Goal: Task Accomplishment & Management: Use online tool/utility

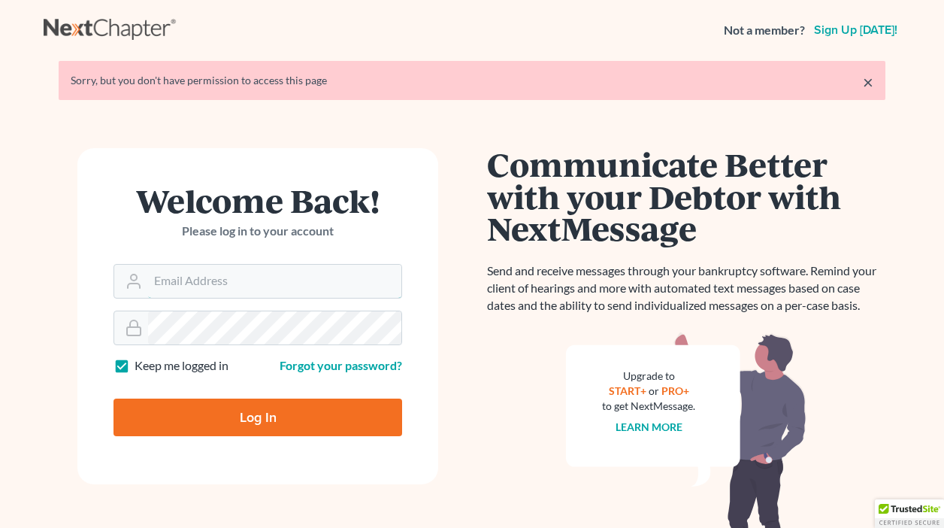
type input "[EMAIL_ADDRESS][DOMAIN_NAME]"
click at [252, 410] on input "Log In" at bounding box center [257, 417] width 289 height 38
type input "Thinking..."
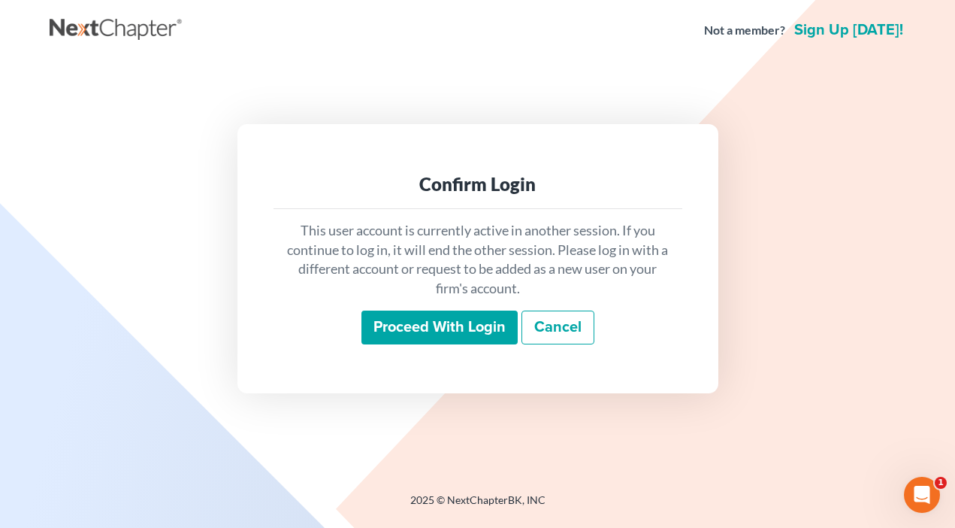
click at [399, 331] on input "Proceed with login" at bounding box center [439, 327] width 156 height 35
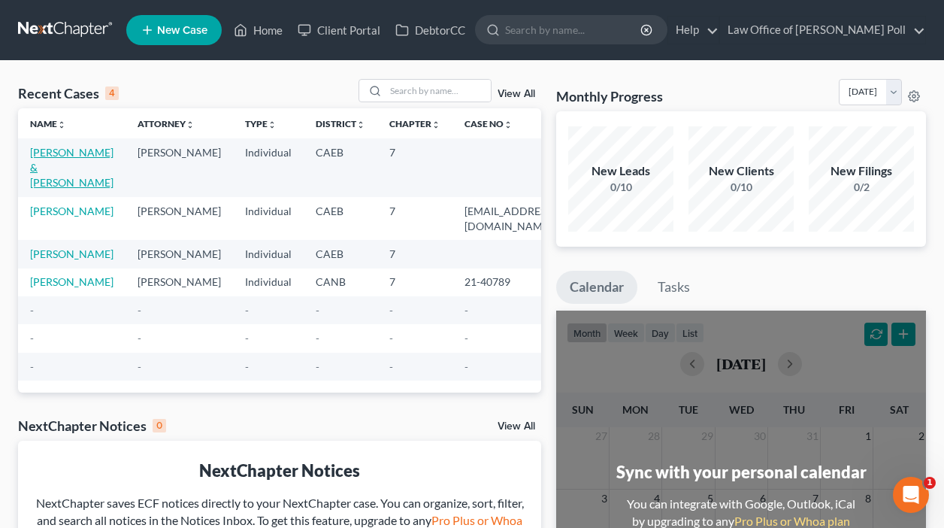
click at [56, 165] on link "Rosales, Hilda & Rivera, Reinaldo" at bounding box center [71, 167] width 83 height 43
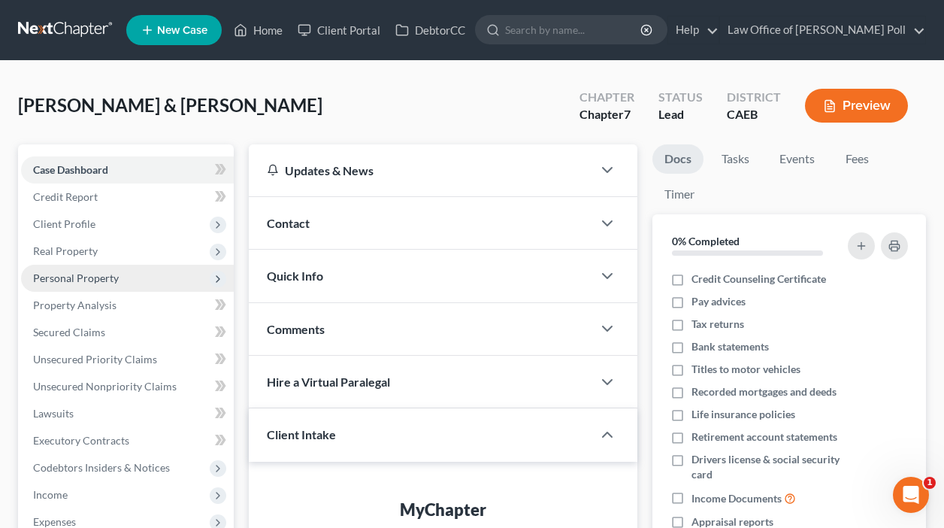
click at [108, 282] on span "Personal Property" at bounding box center [76, 277] width 86 height 13
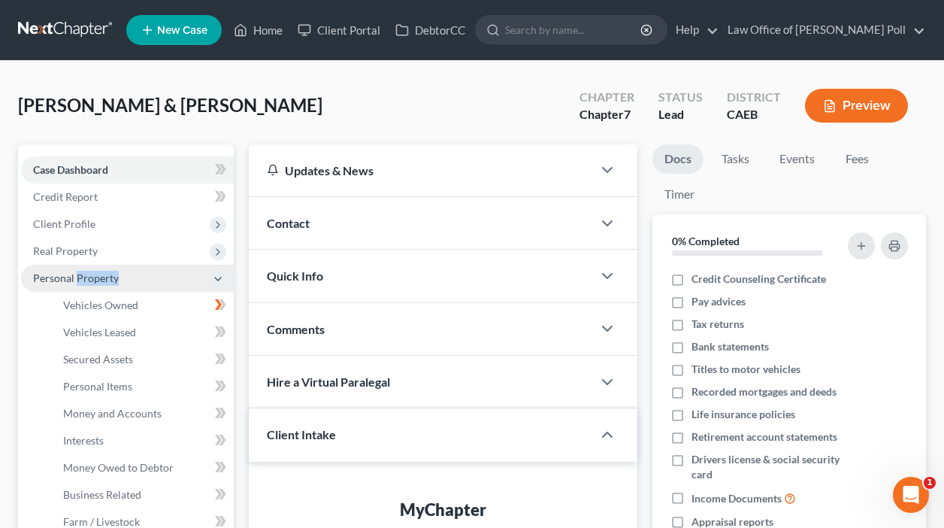
click at [108, 282] on span "Personal Property" at bounding box center [76, 277] width 86 height 13
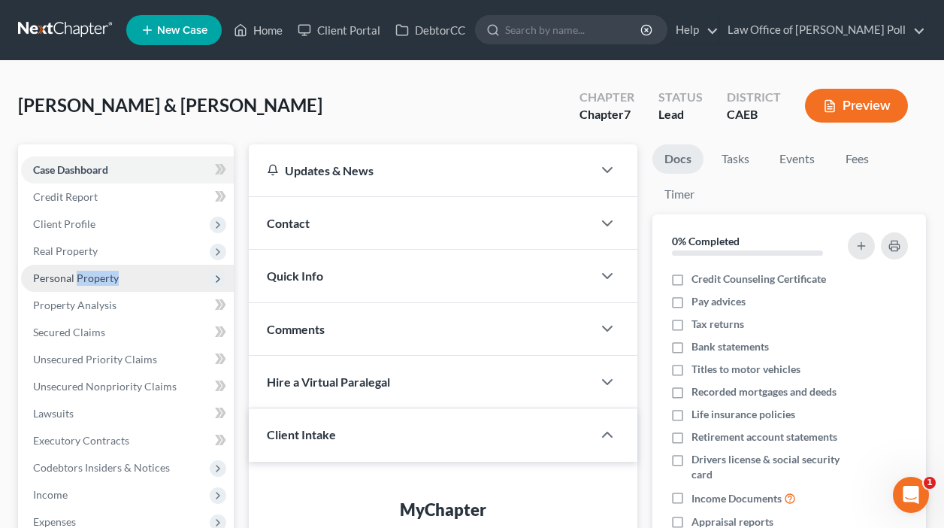
click at [108, 282] on span "Personal Property" at bounding box center [76, 277] width 86 height 13
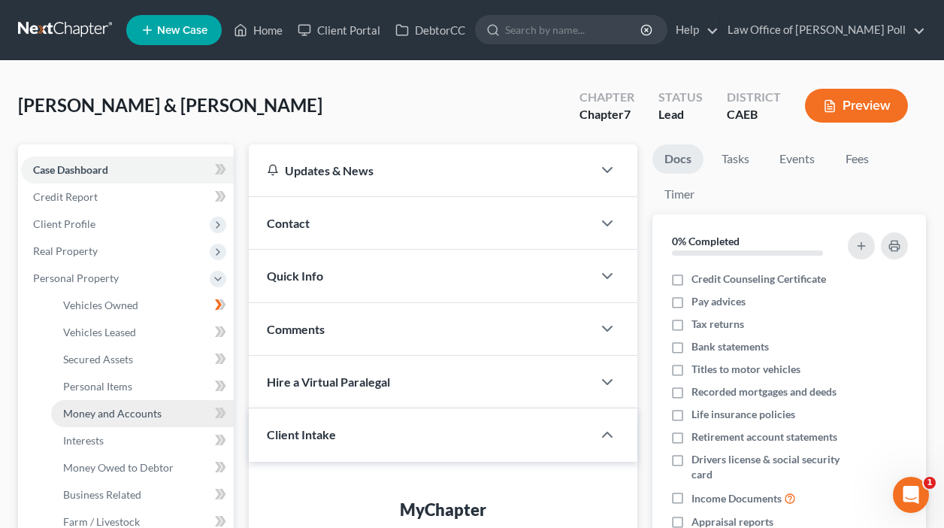
click at [107, 413] on span "Money and Accounts" at bounding box center [112, 413] width 98 height 13
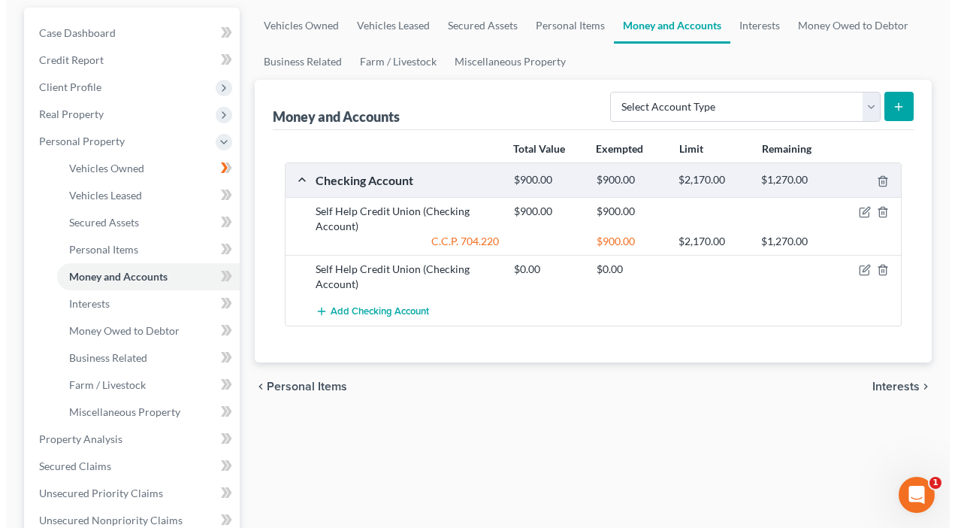
scroll to position [150, 0]
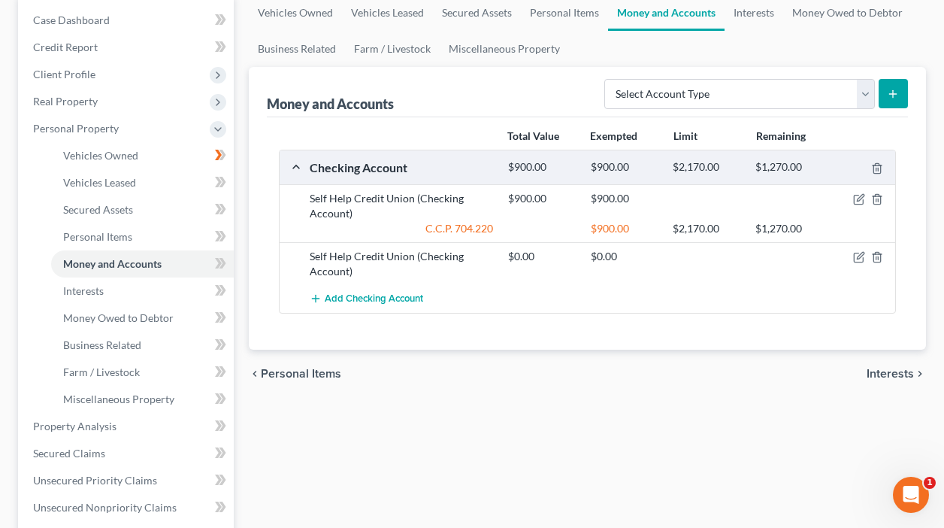
click at [476, 231] on div "C.C.P. 704.220" at bounding box center [401, 228] width 198 height 15
click at [608, 229] on div "$900.00" at bounding box center [624, 228] width 83 height 15
click at [446, 202] on div "Self Help Credit Union (Checking Account)" at bounding box center [401, 206] width 198 height 30
click at [859, 202] on icon "button" at bounding box center [859, 199] width 12 height 12
